Goal: Transaction & Acquisition: Purchase product/service

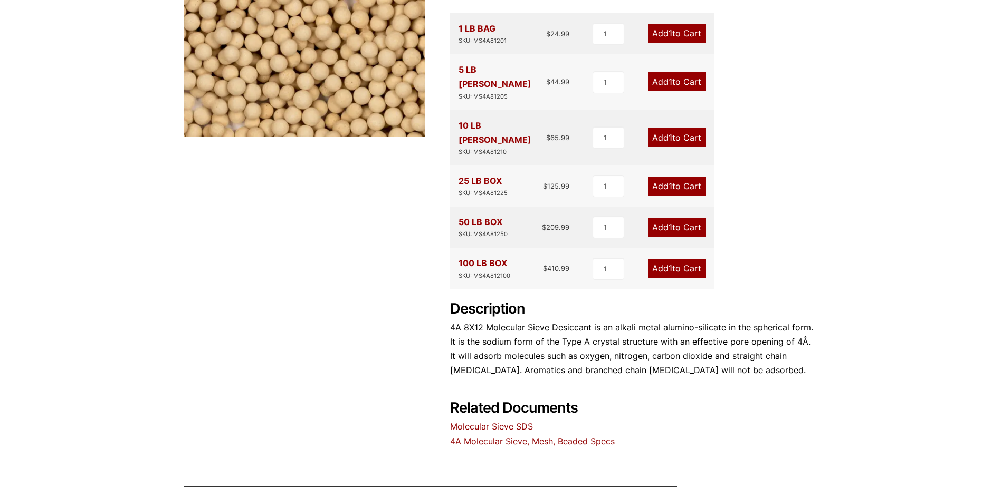
scroll to position [264, 0]
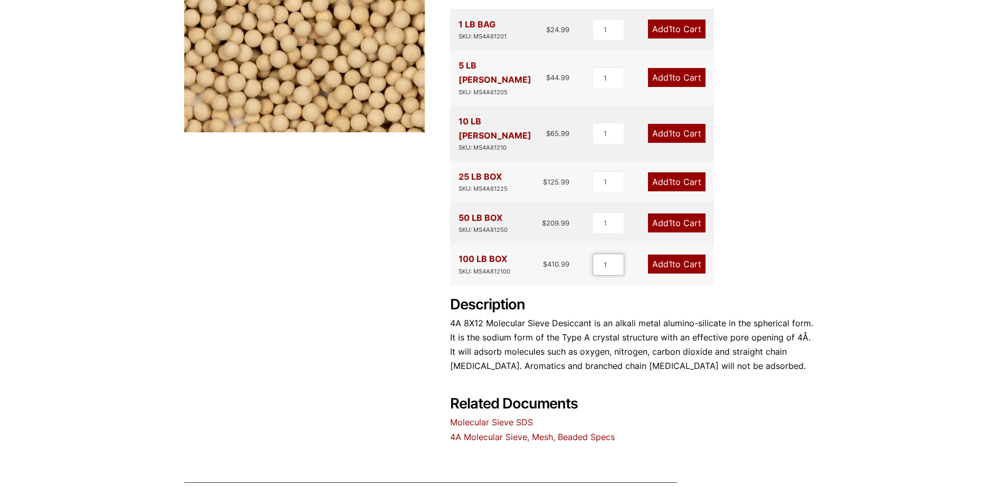
click at [612, 254] on input "1" at bounding box center [608, 265] width 32 height 22
click at [621, 254] on input "1" at bounding box center [608, 265] width 32 height 22
click at [619, 254] on input "2" at bounding box center [608, 265] width 32 height 22
type input "3"
click at [619, 254] on input "3" at bounding box center [608, 265] width 32 height 22
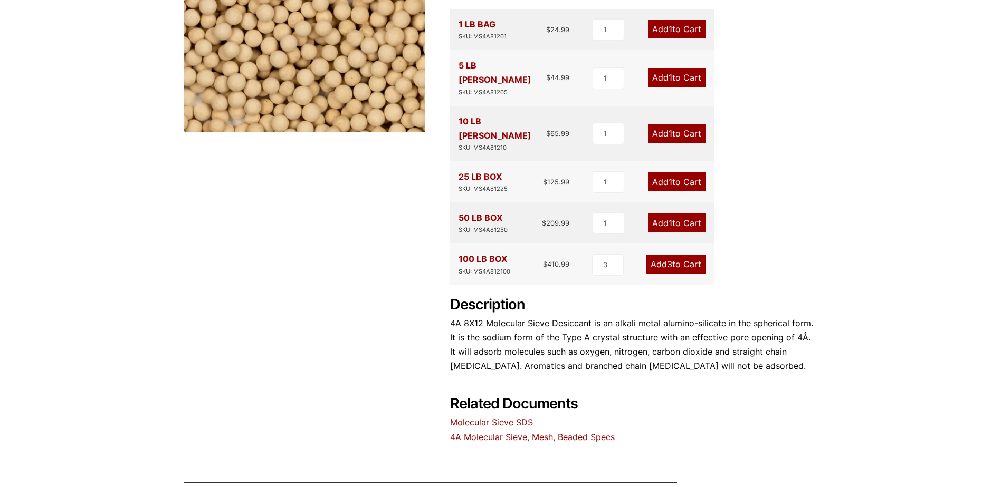
click at [661, 255] on link "Add 3 to Cart" at bounding box center [675, 264] width 59 height 19
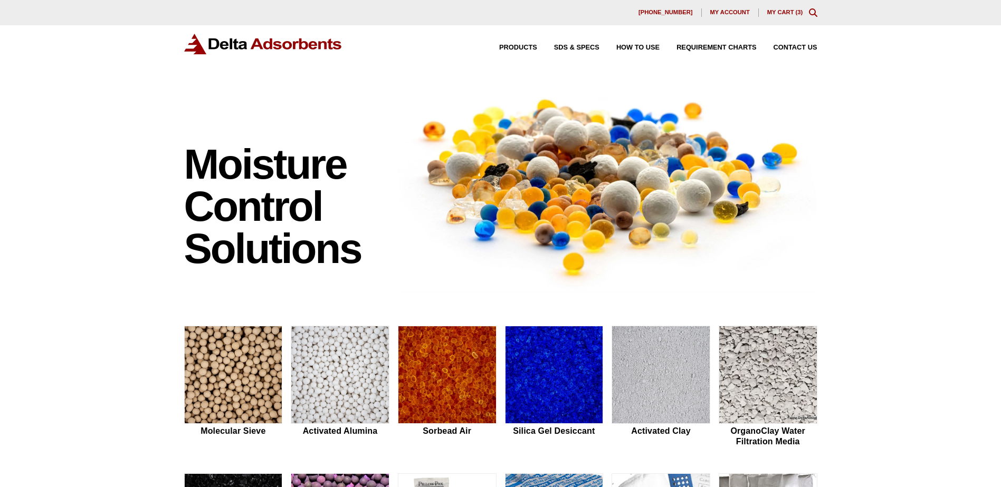
click at [793, 13] on link "My Cart ( 3 )" at bounding box center [785, 12] width 36 height 6
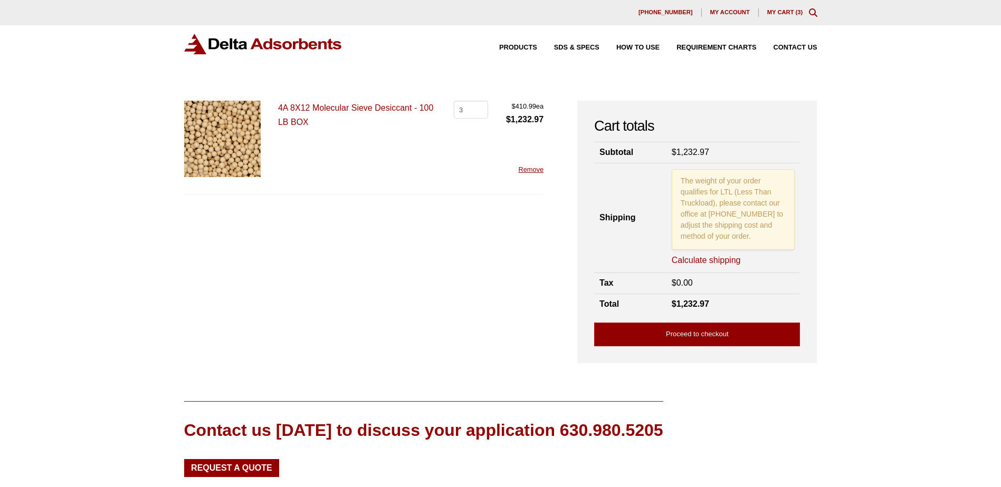
click at [723, 209] on p "The weight of your order qualifies for LTL (Less Than Truckload), please contac…" at bounding box center [732, 209] width 123 height 81
click at [722, 262] on link "Calculate shipping" at bounding box center [705, 261] width 69 height 12
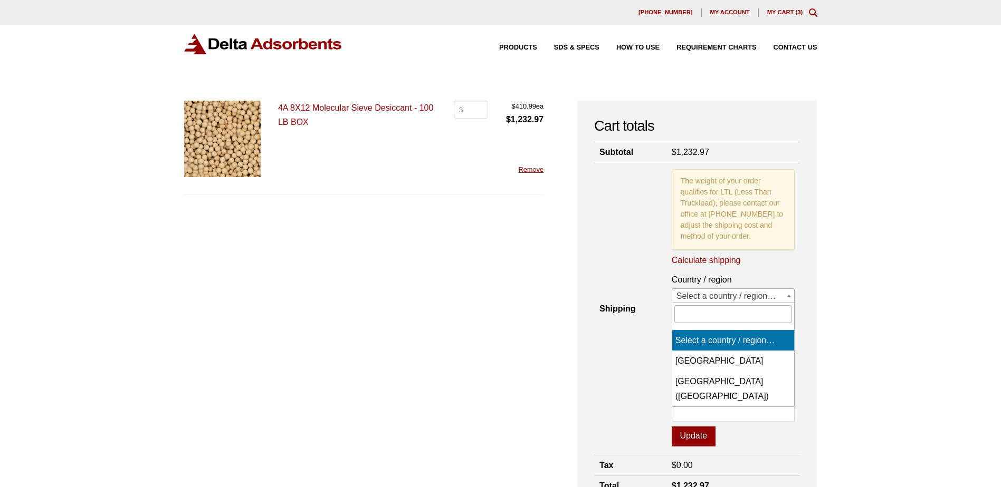
drag, startPoint x: 732, startPoint y: 296, endPoint x: 739, endPoint y: 282, distance: 16.0
click at [733, 298] on span "Select a country / region…" at bounding box center [733, 296] width 122 height 15
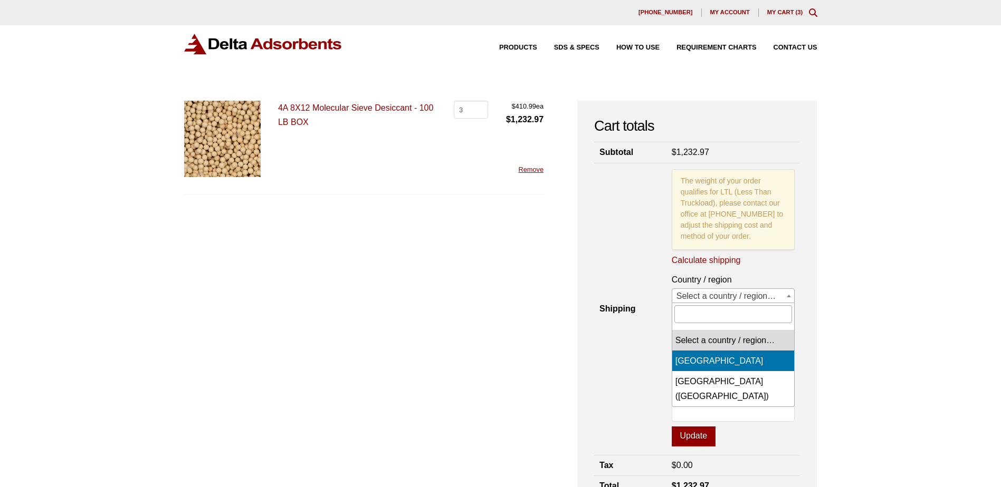
select select "CA"
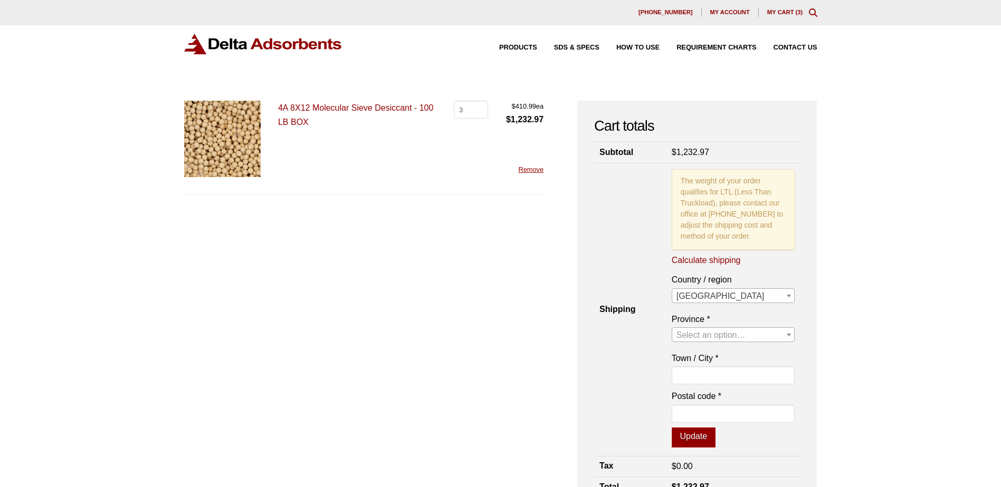
click at [728, 326] on p "Province * Select an option… [GEOGRAPHIC_DATA] [GEOGRAPHIC_DATA] [GEOGRAPHIC_DA…" at bounding box center [732, 327] width 123 height 30
click at [728, 338] on span "Select an option…" at bounding box center [710, 335] width 69 height 9
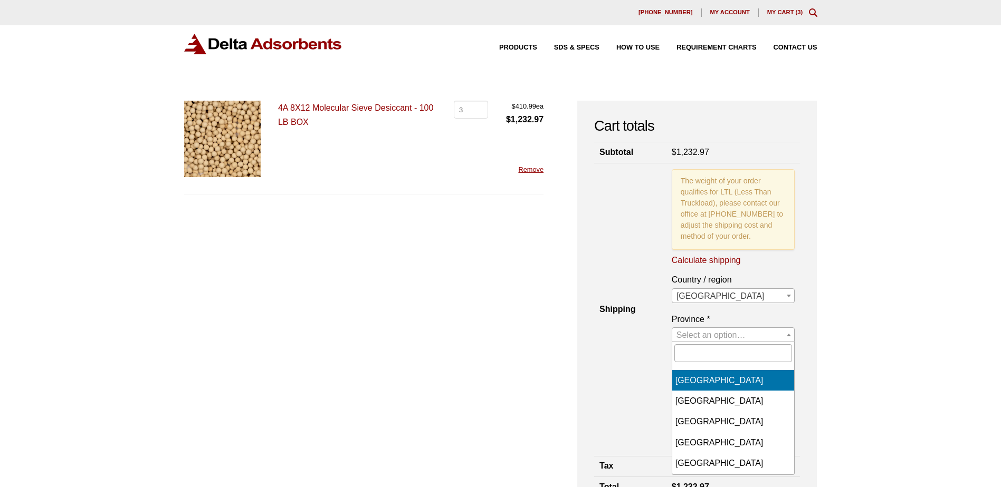
scroll to position [163, 0]
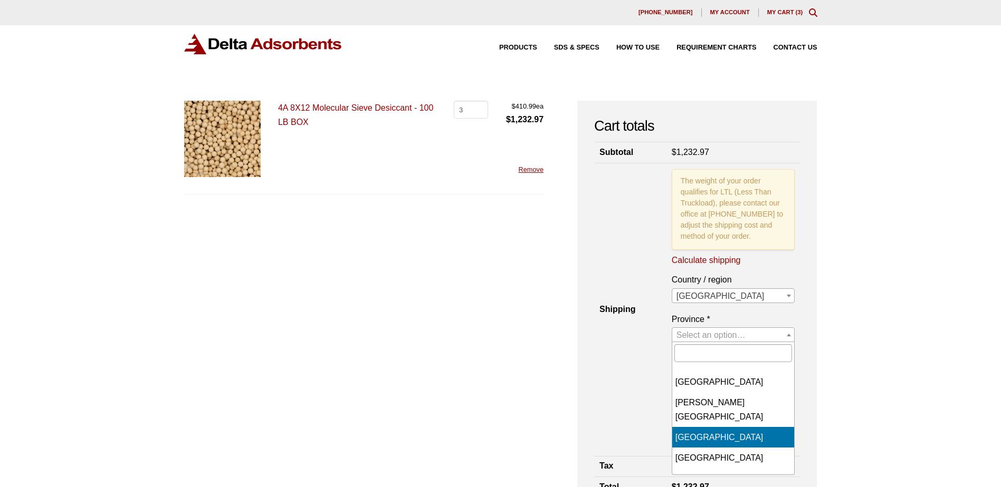
select select "QC"
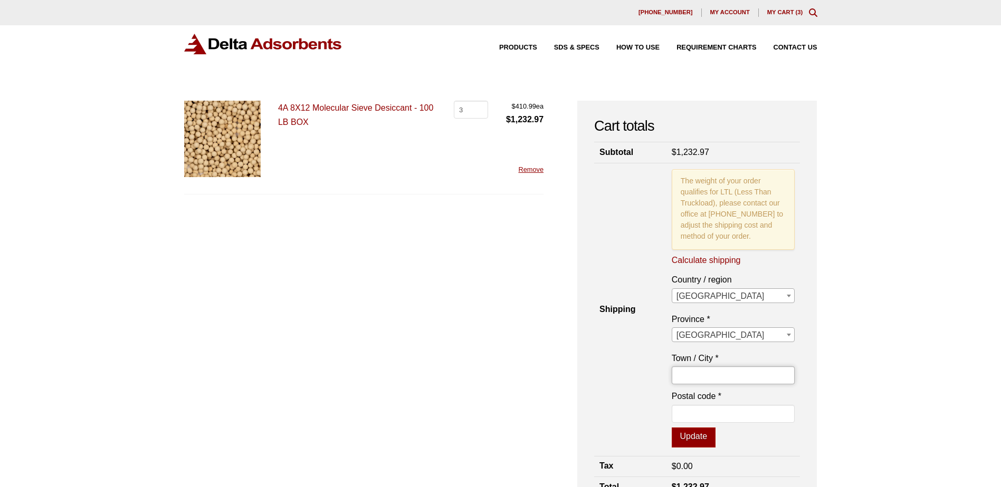
drag, startPoint x: 720, startPoint y: 377, endPoint x: 728, endPoint y: 358, distance: 20.6
click at [721, 377] on input "Town / City *" at bounding box center [732, 376] width 123 height 18
click at [723, 374] on input "Town / City *" at bounding box center [732, 376] width 123 height 18
click at [729, 376] on input "Town / City *" at bounding box center [732, 376] width 123 height 18
click at [722, 379] on input "Town / City *" at bounding box center [732, 376] width 123 height 18
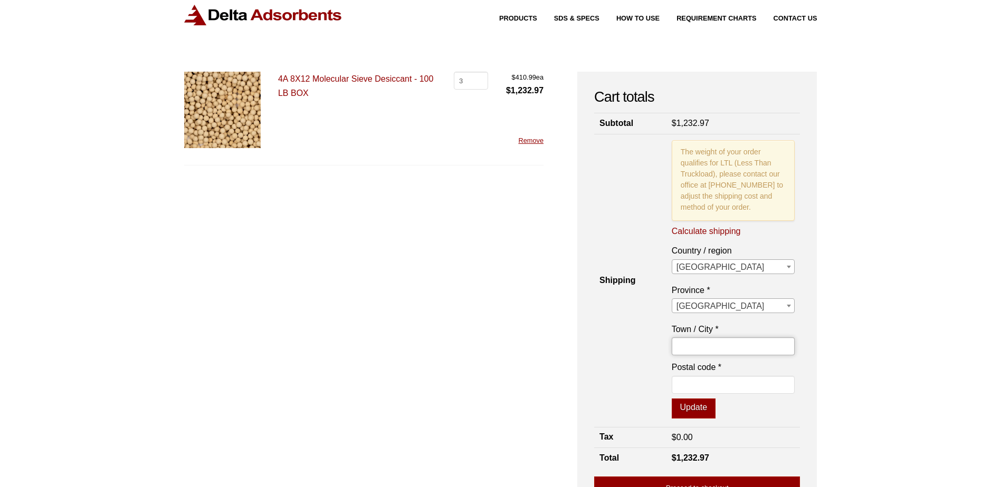
scroll to position [53, 0]
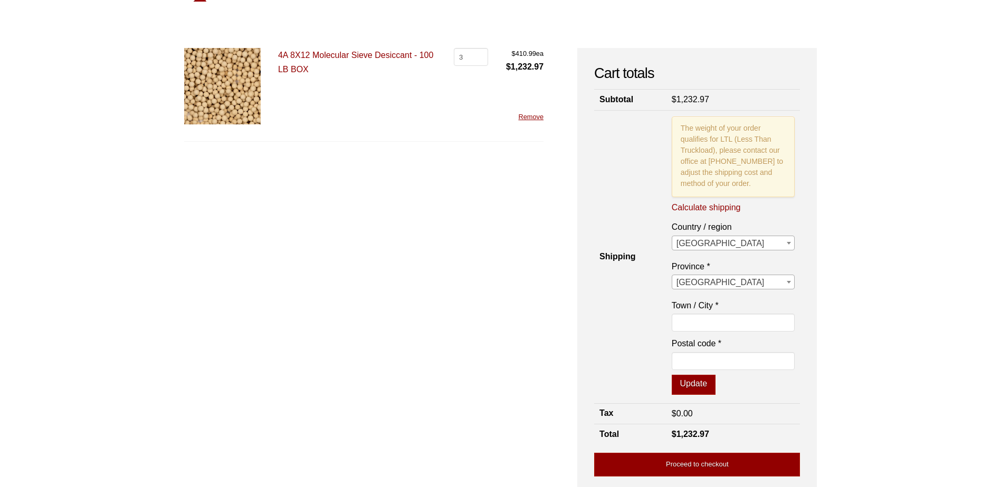
click at [723, 373] on p "Postal code *" at bounding box center [732, 356] width 123 height 39
click at [720, 341] on span "*" at bounding box center [719, 343] width 3 height 9
click at [720, 352] on input "Postal code *" at bounding box center [732, 361] width 123 height 18
click at [726, 305] on section "Country / region Select a country / region… Canada [GEOGRAPHIC_DATA] ([GEOGRAPH…" at bounding box center [733, 307] width 140 height 175
click at [727, 324] on input "Town / City *" at bounding box center [732, 323] width 123 height 18
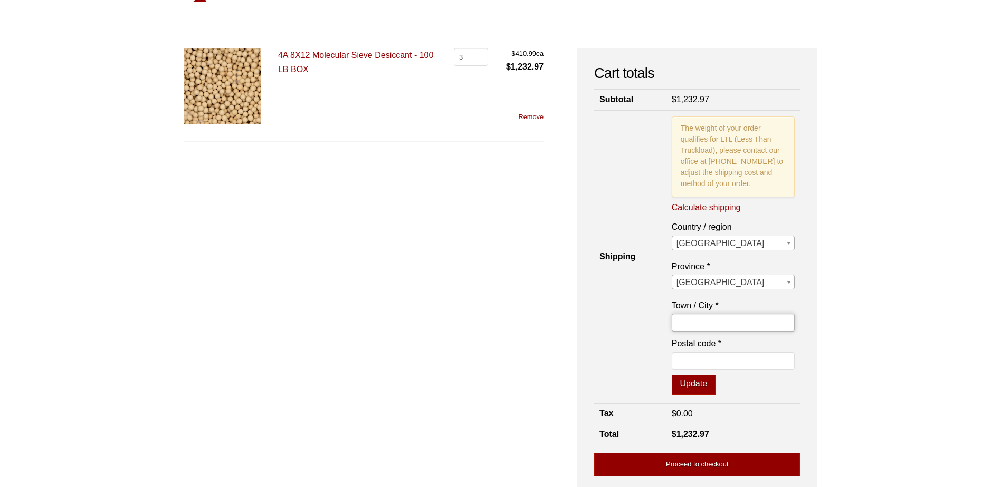
click at [714, 323] on input "Town / City *" at bounding box center [732, 323] width 123 height 18
click at [710, 328] on input "Town / City *" at bounding box center [732, 323] width 123 height 18
type input "MOntréal"
click at [671, 375] on button "Update" at bounding box center [693, 385] width 44 height 20
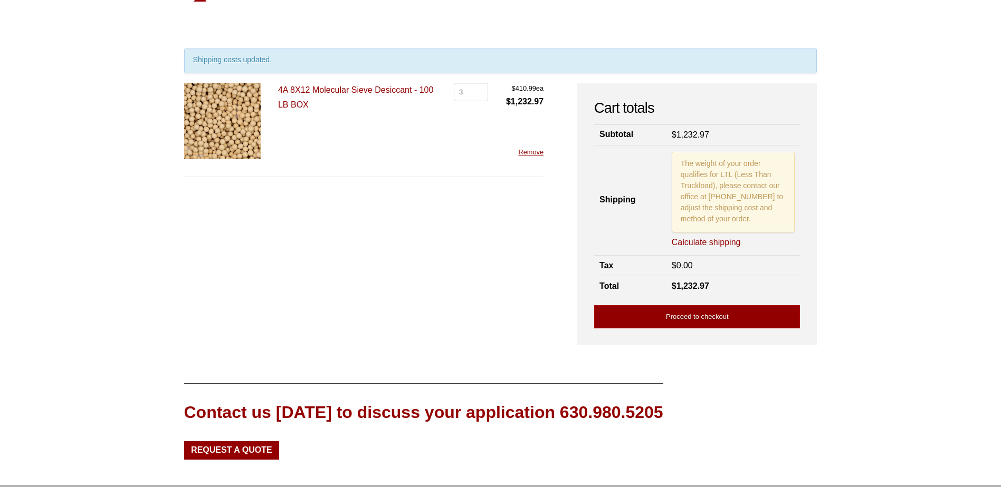
drag, startPoint x: 706, startPoint y: 207, endPoint x: 707, endPoint y: 220, distance: 13.2
click at [707, 207] on p "The weight of your order qualifies for LTL (Less Than Truckload), please contac…" at bounding box center [732, 192] width 123 height 81
click at [709, 241] on link "Calculate shipping" at bounding box center [705, 243] width 69 height 12
select select "QC"
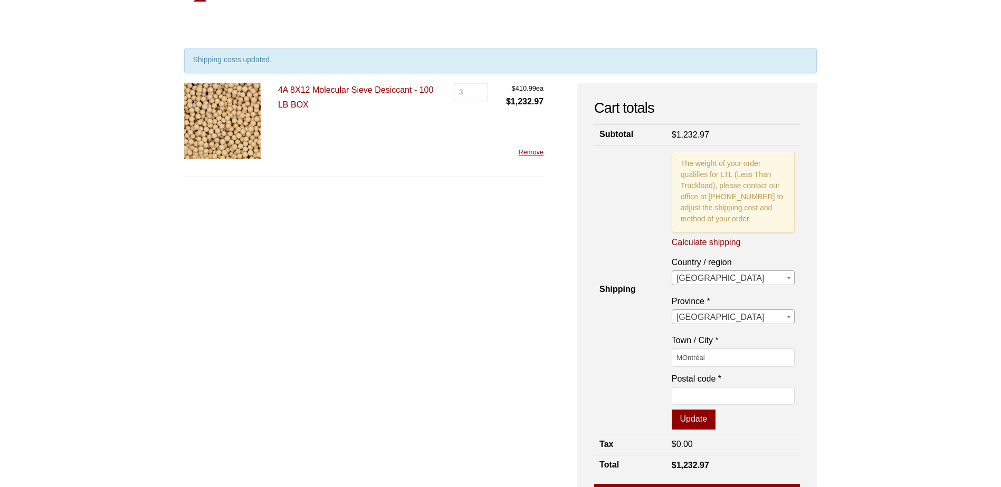
click at [702, 276] on span "[GEOGRAPHIC_DATA]" at bounding box center [733, 278] width 122 height 15
click at [713, 316] on span "[GEOGRAPHIC_DATA]" at bounding box center [733, 317] width 122 height 15
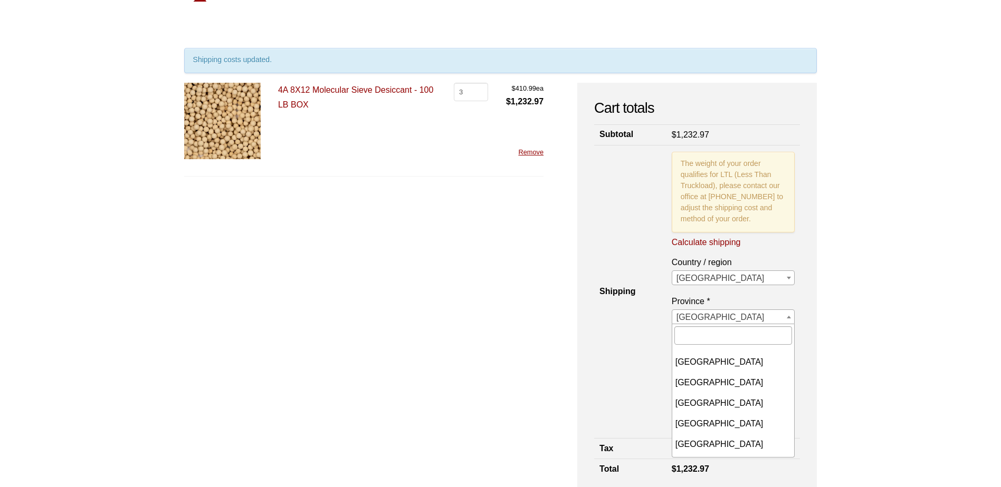
scroll to position [163, 0]
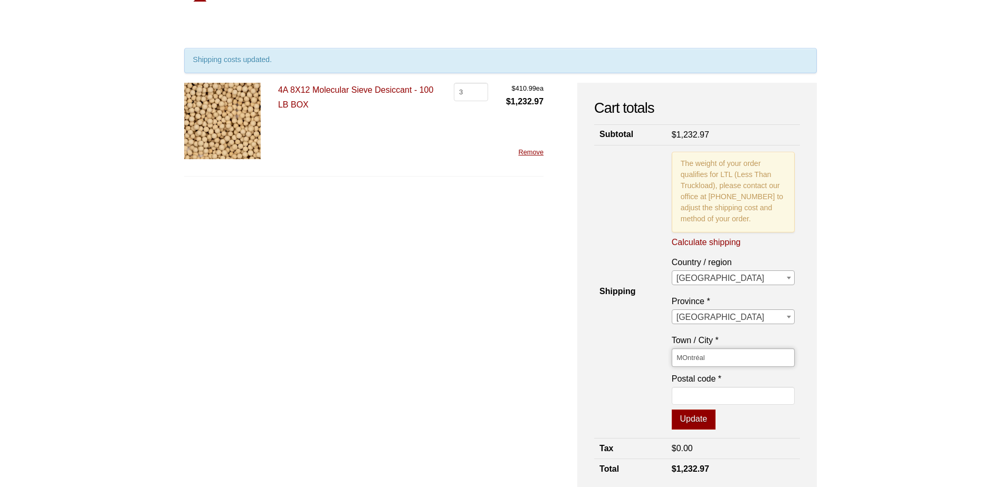
click at [733, 353] on input "MOntréal" at bounding box center [732, 358] width 123 height 18
click at [687, 358] on input "MOntréal" at bounding box center [732, 358] width 123 height 18
type input "[GEOGRAPHIC_DATA]"
click at [697, 390] on input "Postal code *" at bounding box center [732, 396] width 123 height 18
click at [714, 400] on input "Postal code *" at bounding box center [732, 396] width 123 height 18
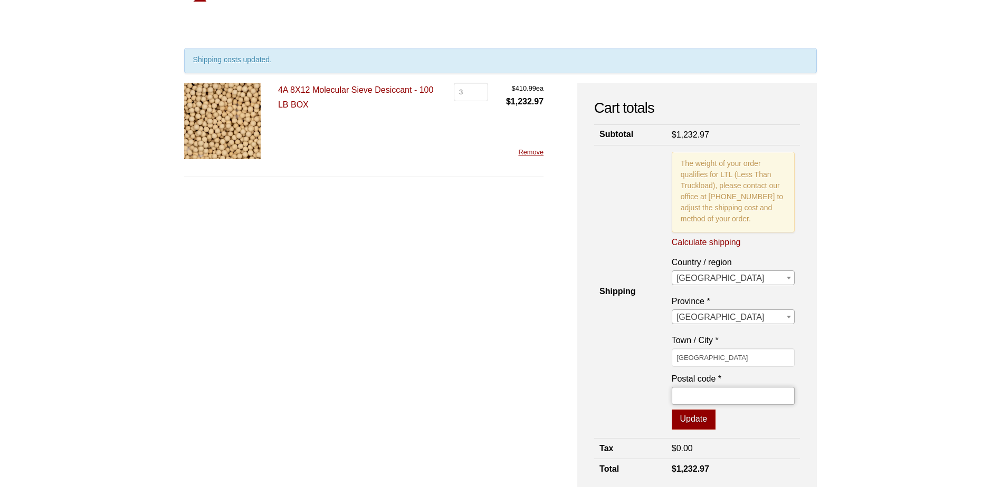
paste input "H2N 1M3"
type input "H2N 1M3"
click at [696, 419] on button "Update" at bounding box center [693, 420] width 44 height 20
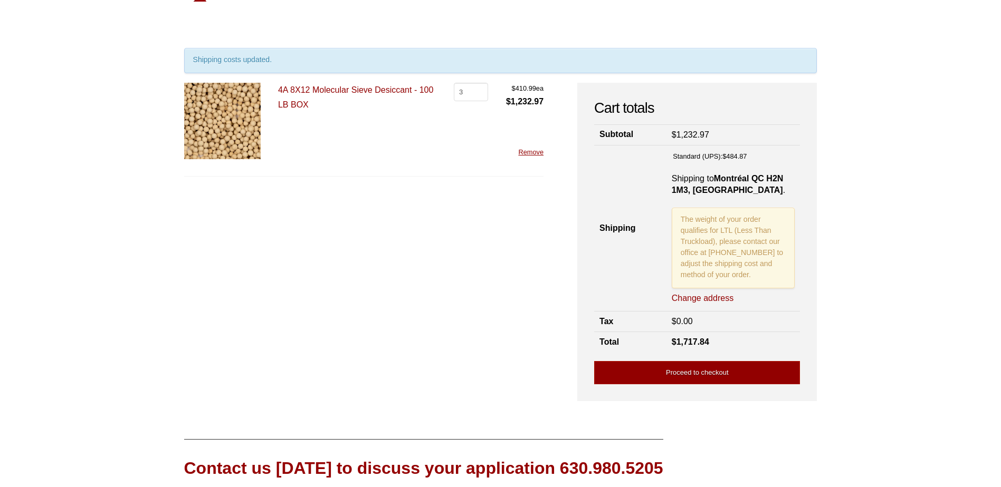
click at [705, 320] on td "$ 0.00" at bounding box center [733, 321] width 134 height 21
drag, startPoint x: 733, startPoint y: 153, endPoint x: 745, endPoint y: 153, distance: 12.1
click at [745, 153] on label "Standard (UPS): $ 484.87" at bounding box center [710, 157] width 74 height 12
drag, startPoint x: 745, startPoint y: 153, endPoint x: 753, endPoint y: 161, distance: 10.4
click at [758, 160] on li "Standard (UPS): $ 484.87" at bounding box center [732, 156] width 123 height 12
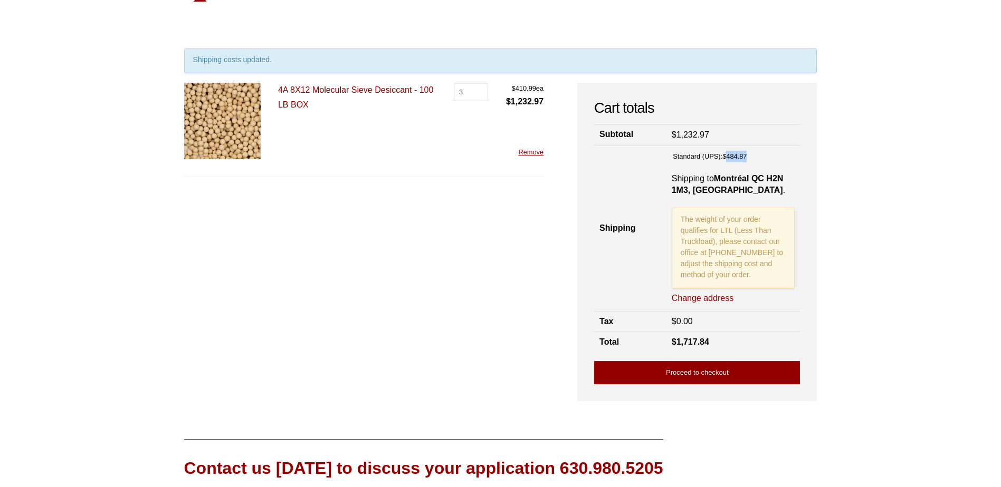
drag, startPoint x: 754, startPoint y: 156, endPoint x: 727, endPoint y: 155, distance: 26.9
click at [727, 155] on li "Standard (UPS): $ 484.87" at bounding box center [732, 156] width 123 height 12
drag, startPoint x: 727, startPoint y: 155, endPoint x: 761, endPoint y: 168, distance: 36.2
click at [760, 168] on td "Standard (UPS): $ 484.87 Shipping to [GEOGRAPHIC_DATA] QC H2N 1M3, [GEOGRAPHIC_…" at bounding box center [733, 229] width 134 height 166
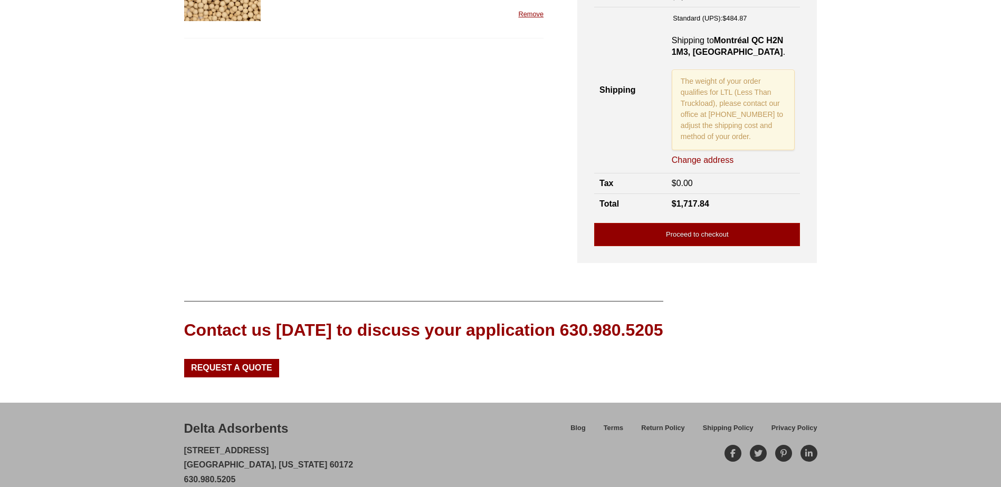
scroll to position [211, 0]
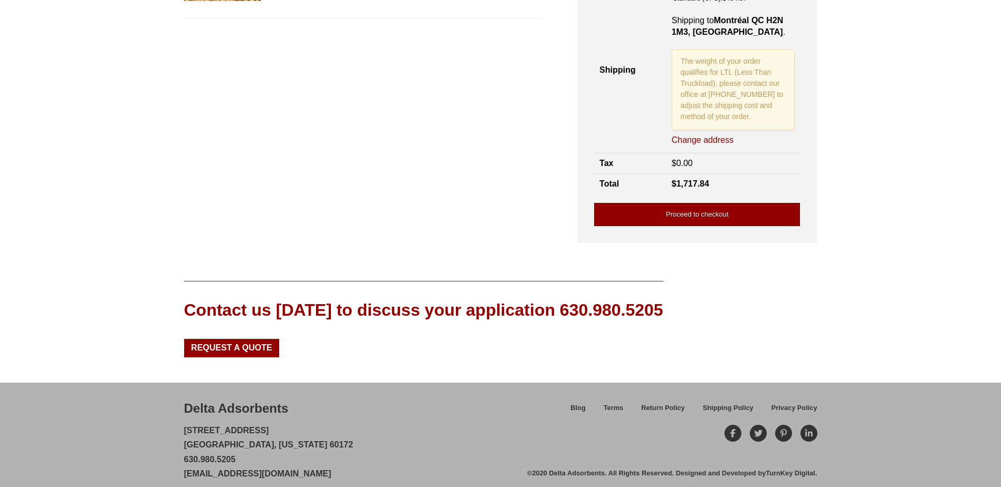
click at [691, 208] on link "Proceed to checkout" at bounding box center [697, 215] width 206 height 24
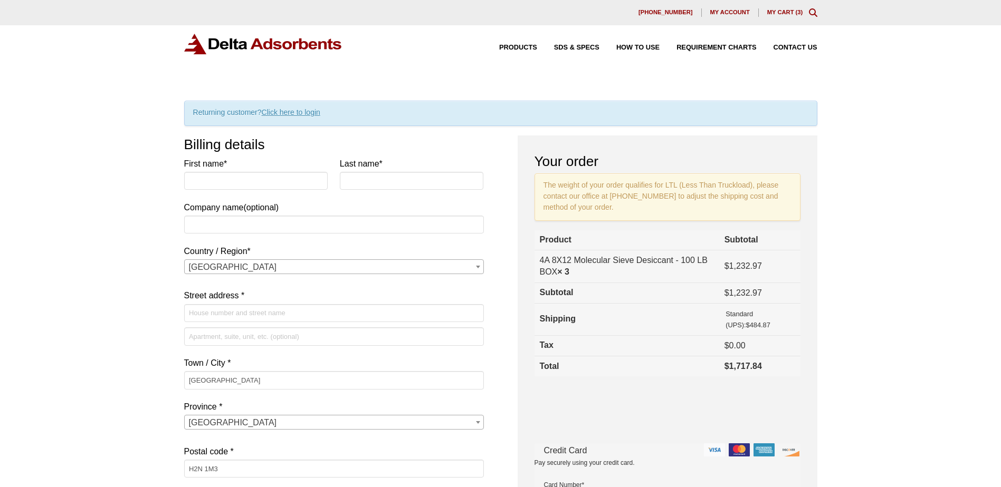
select select "QC"
click at [198, 177] on input "First name *" at bounding box center [256, 181] width 144 height 18
click at [338, 178] on label "Company name (optional)" at bounding box center [334, 186] width 300 height 58
click at [338, 216] on input "Company name (optional)" at bounding box center [334, 225] width 300 height 18
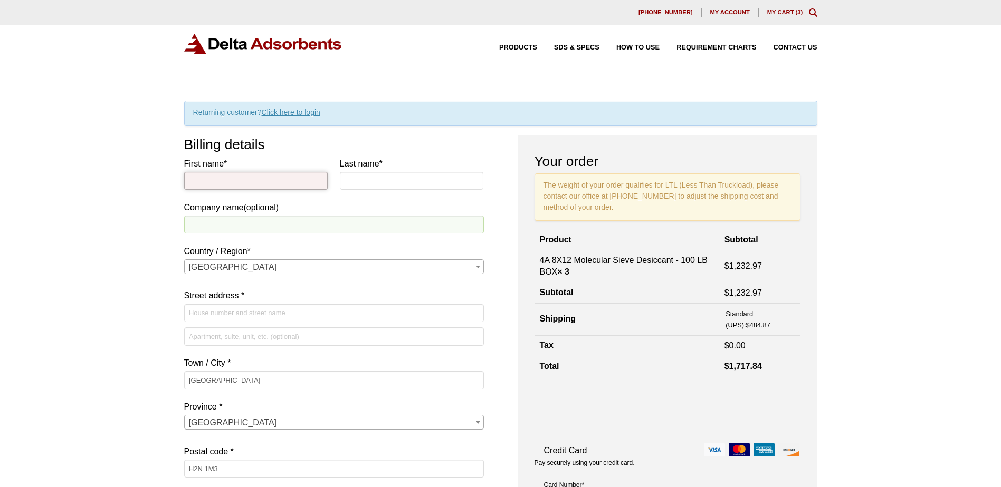
click at [252, 174] on input "First name *" at bounding box center [256, 181] width 144 height 18
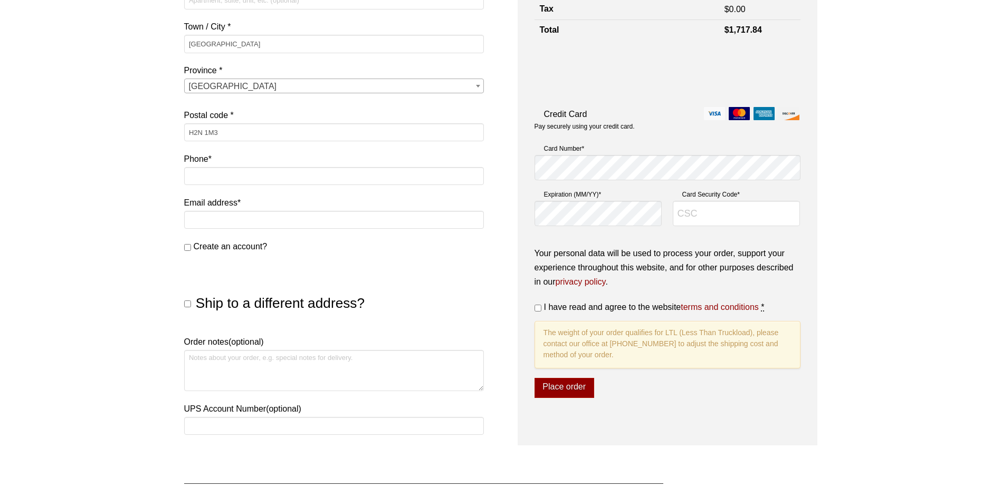
scroll to position [422, 0]
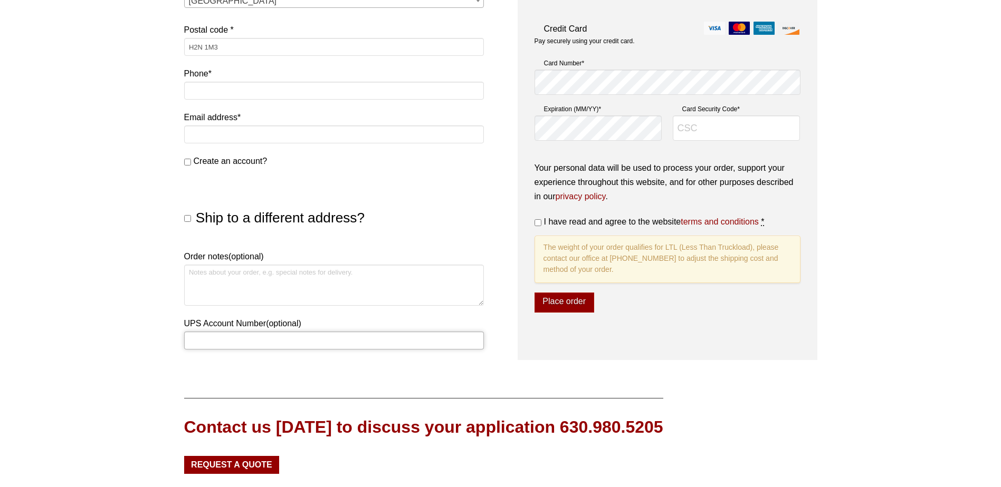
click at [237, 343] on input "UPS Account Number (optional)" at bounding box center [334, 341] width 300 height 18
click at [200, 341] on input "UPS Account Number (optional)" at bounding box center [334, 341] width 300 height 18
click at [232, 332] on input "UPS Account Number (optional)" at bounding box center [334, 341] width 300 height 18
click at [234, 346] on input "UPS Account Number (optional)" at bounding box center [334, 341] width 300 height 18
click at [246, 339] on input "UPS Account Number (optional)" at bounding box center [334, 341] width 300 height 18
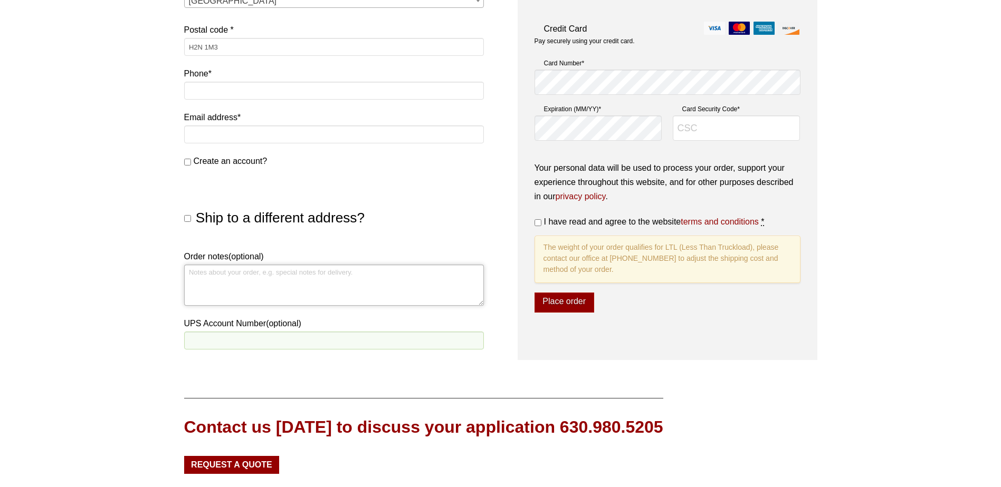
click at [233, 278] on textarea "Order notes (optional)" at bounding box center [334, 285] width 300 height 41
click at [244, 330] on label "UPS Account Number (optional)" at bounding box center [334, 323] width 300 height 14
click at [244, 332] on input "UPS Account Number (optional)" at bounding box center [334, 341] width 300 height 18
click at [222, 225] on span "Ship to a different address?" at bounding box center [280, 218] width 169 height 16
click at [191, 222] on input "Ship to a different address?" at bounding box center [187, 218] width 7 height 7
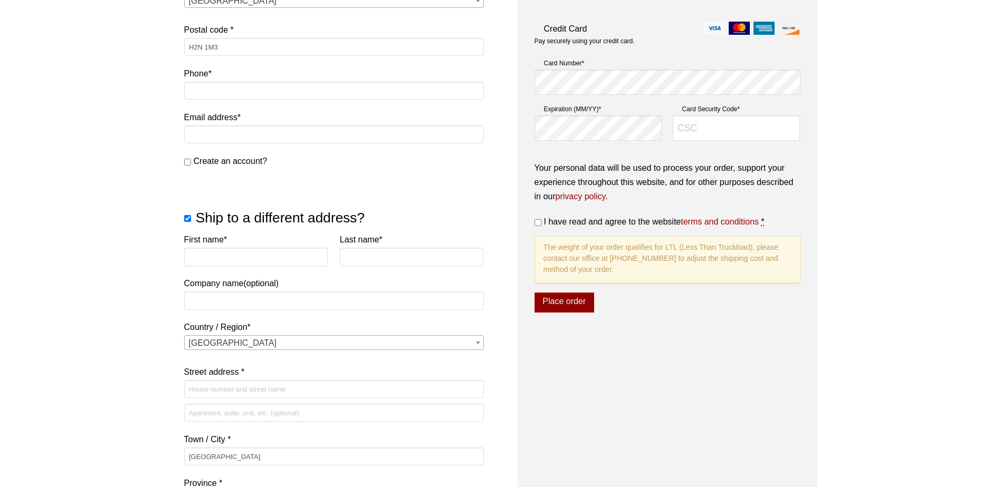
click at [228, 222] on span "Ship to a different address?" at bounding box center [280, 218] width 169 height 16
click at [191, 222] on input "Ship to a different address?" at bounding box center [187, 218] width 7 height 7
checkbox input "false"
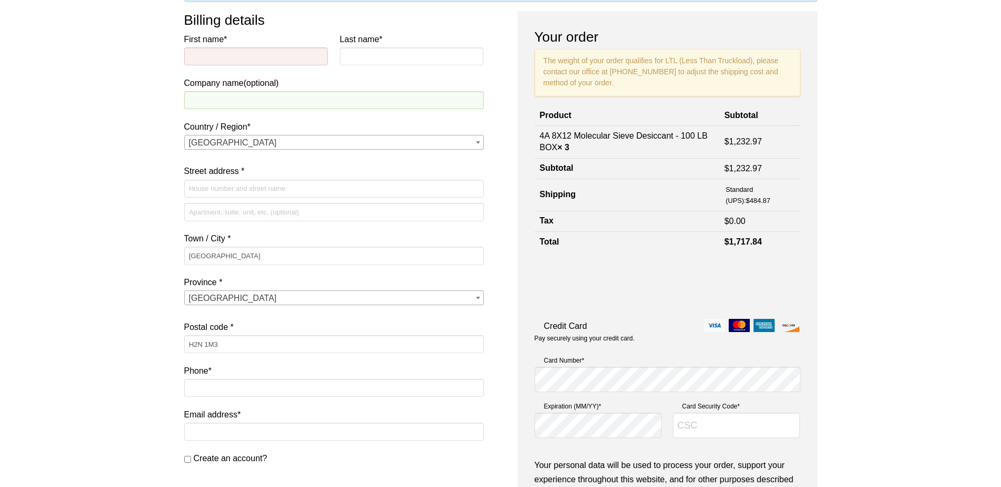
scroll to position [105, 0]
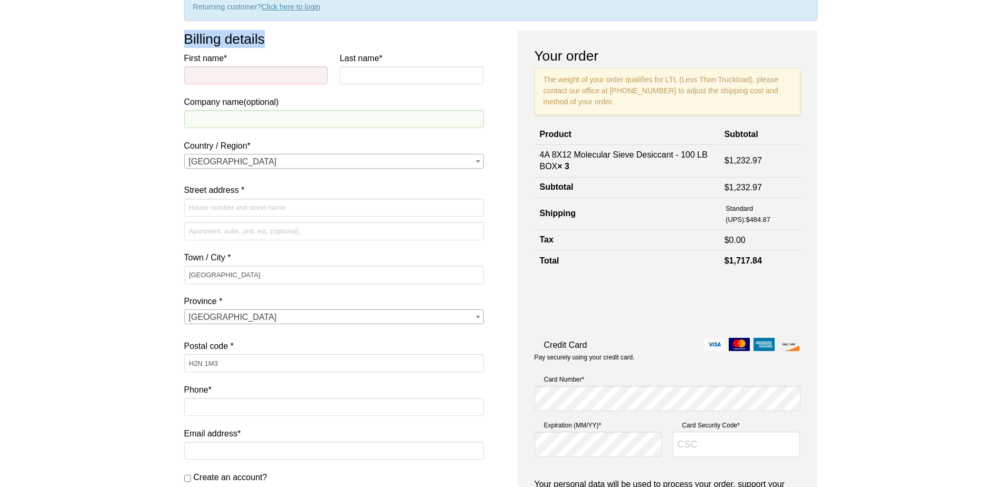
drag, startPoint x: 273, startPoint y: 46, endPoint x: 176, endPoint y: 42, distance: 97.1
click at [176, 42] on div "Our website has detected that you are using an outdated browser that will preve…" at bounding box center [500, 413] width 1001 height 1036
drag, startPoint x: 176, startPoint y: 42, endPoint x: 280, endPoint y: 42, distance: 104.4
click at [281, 42] on h3 "Billing details" at bounding box center [334, 39] width 300 height 18
click at [280, 34] on h3 "Billing details" at bounding box center [334, 39] width 300 height 18
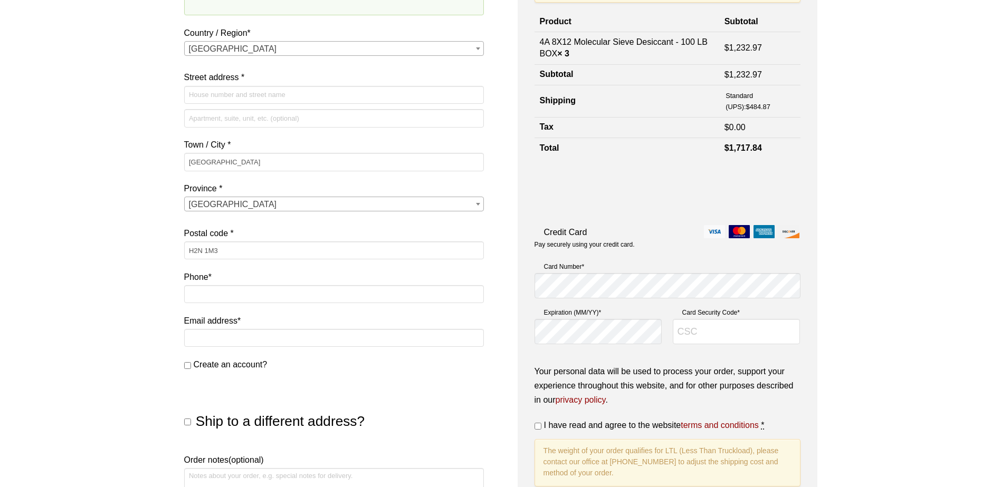
scroll to position [316, 0]
